Goal: Information Seeking & Learning: Learn about a topic

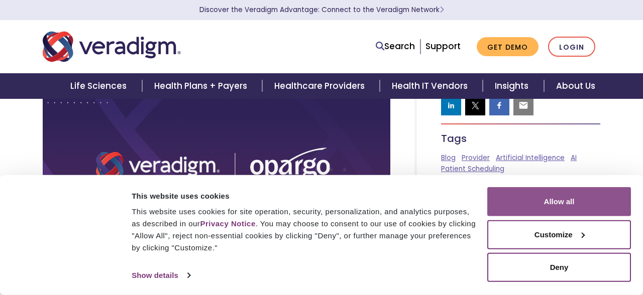
click at [557, 200] on button "Allow all" at bounding box center [559, 201] width 144 height 29
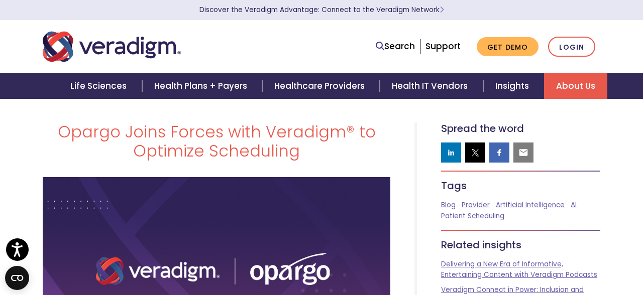
click at [583, 85] on link "About Us" at bounding box center [575, 86] width 63 height 26
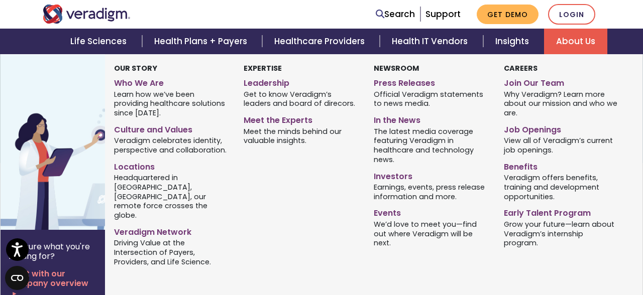
scroll to position [65, 0]
click at [263, 79] on link "Leadership" at bounding box center [301, 81] width 115 height 15
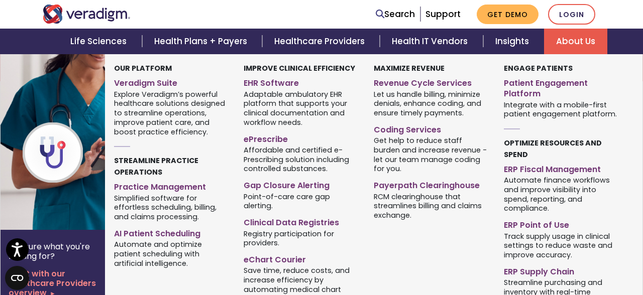
scroll to position [93, 0]
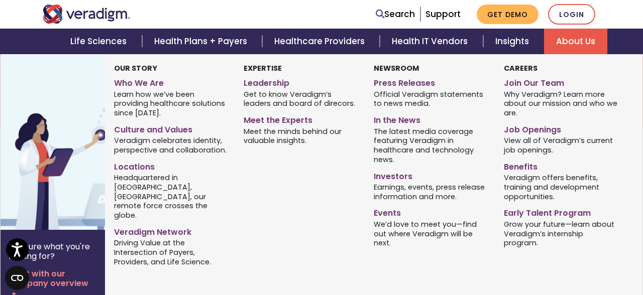
click at [581, 43] on link "About Us" at bounding box center [575, 42] width 63 height 26
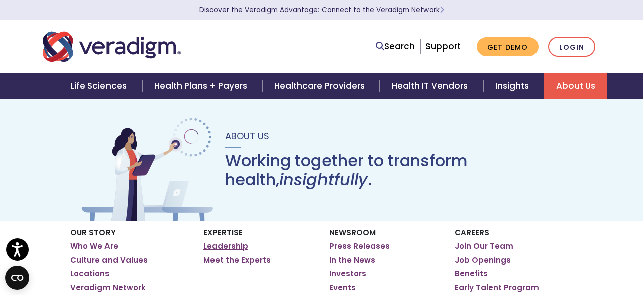
click at [232, 245] on link "Leadership" at bounding box center [225, 247] width 45 height 10
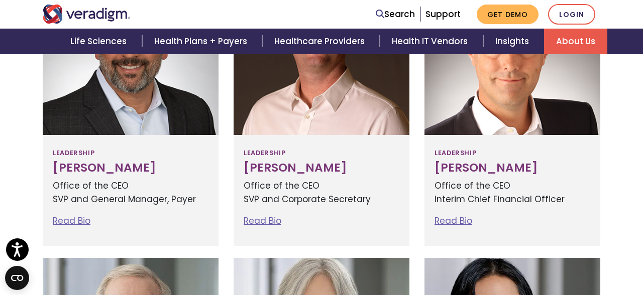
scroll to position [405, 0]
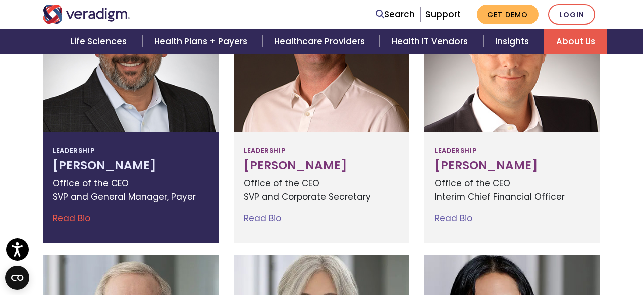
click at [78, 219] on link "Read Bio" at bounding box center [72, 218] width 38 height 12
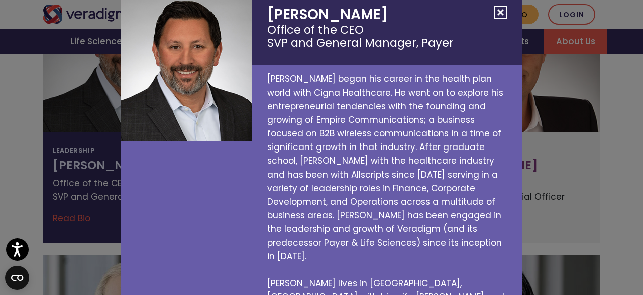
scroll to position [37, 0]
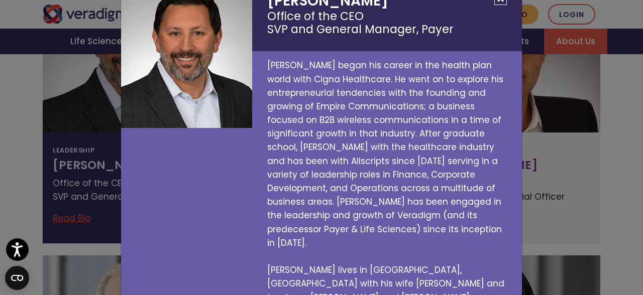
click at [8, 152] on div "[PERSON_NAME] Office of the CEO SVP and General Manager, [PERSON_NAME] began hi…" at bounding box center [321, 147] width 643 height 295
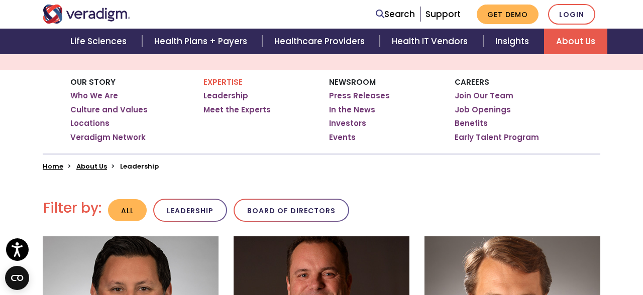
scroll to position [152, 0]
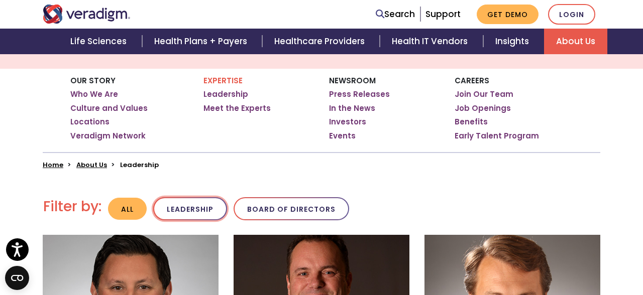
click at [197, 202] on button "Leadership" at bounding box center [190, 209] width 74 height 24
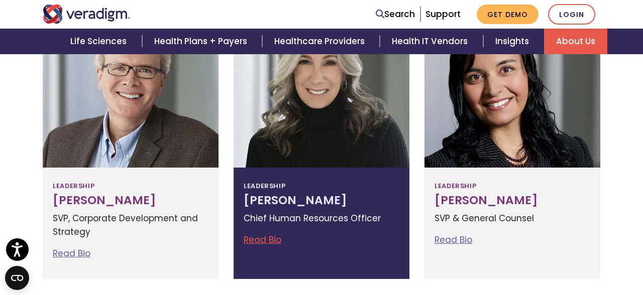
scroll to position [646, 0]
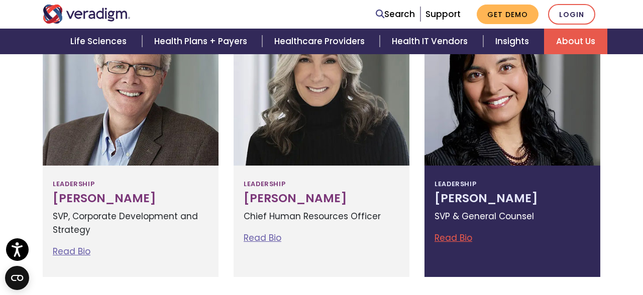
click at [447, 237] on link "Read Bio" at bounding box center [454, 238] width 38 height 12
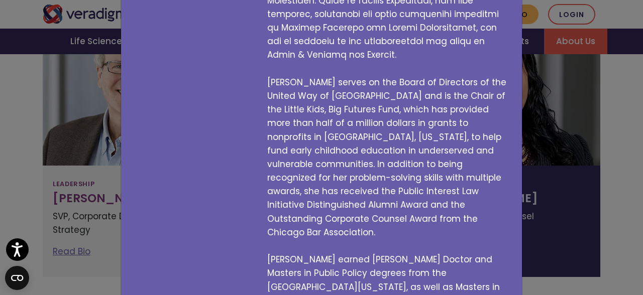
scroll to position [0, 0]
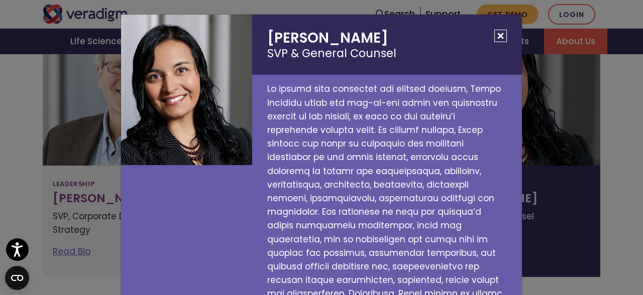
click at [501, 37] on button "Close" at bounding box center [500, 36] width 13 height 13
